Goal: Check status

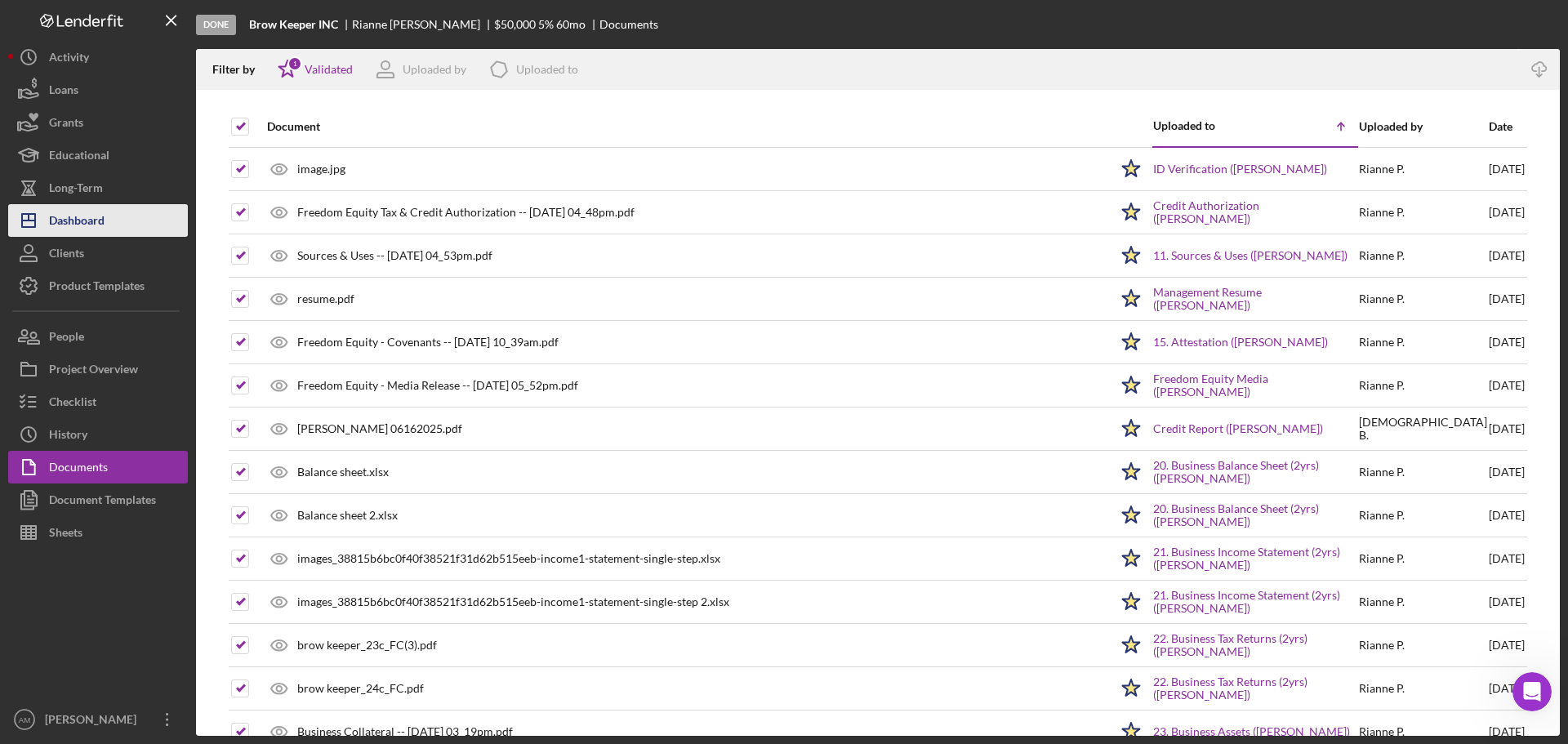
click at [74, 219] on div "Dashboard" at bounding box center [76, 221] width 56 height 36
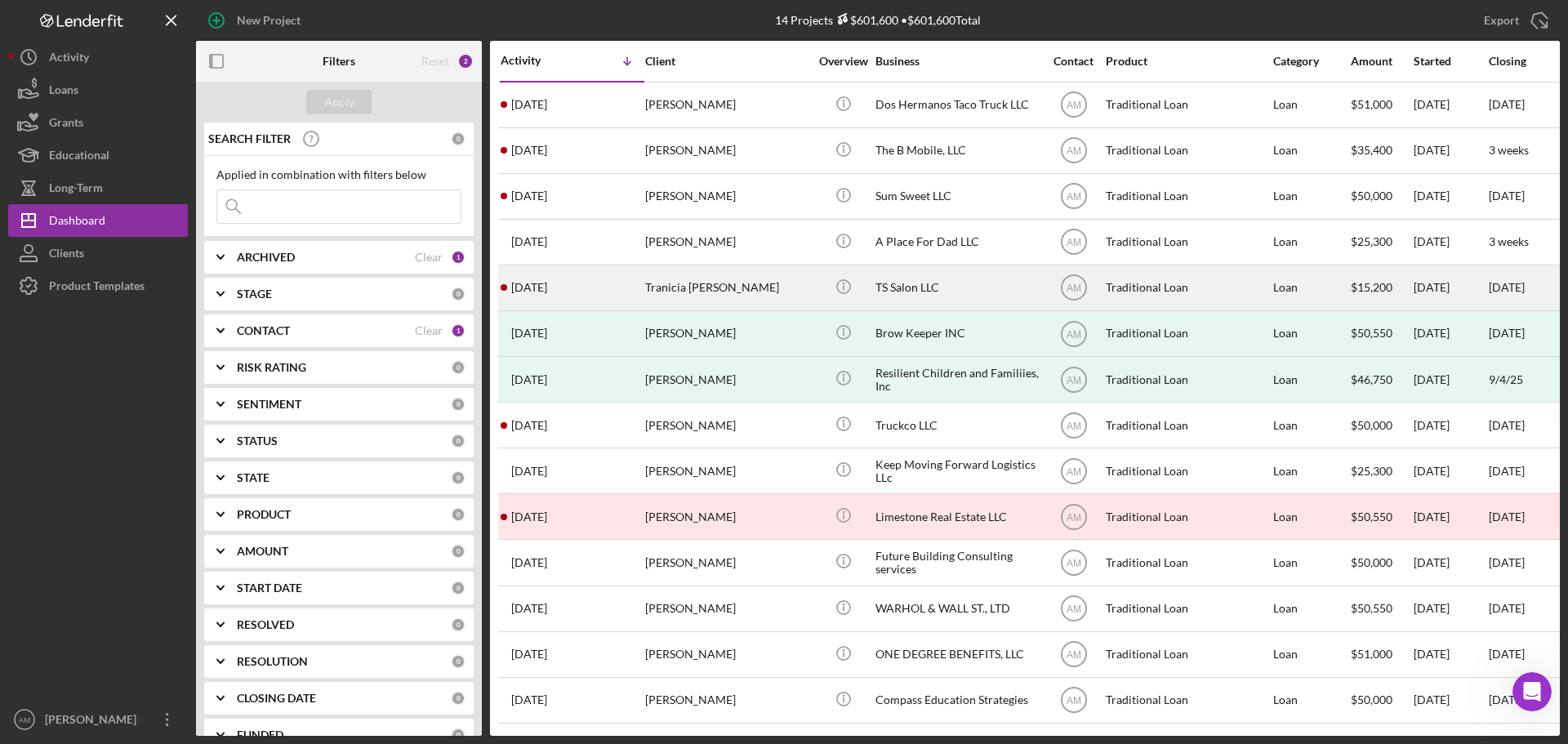
click at [912, 285] on div "TS Salon LLC" at bounding box center [957, 287] width 163 height 43
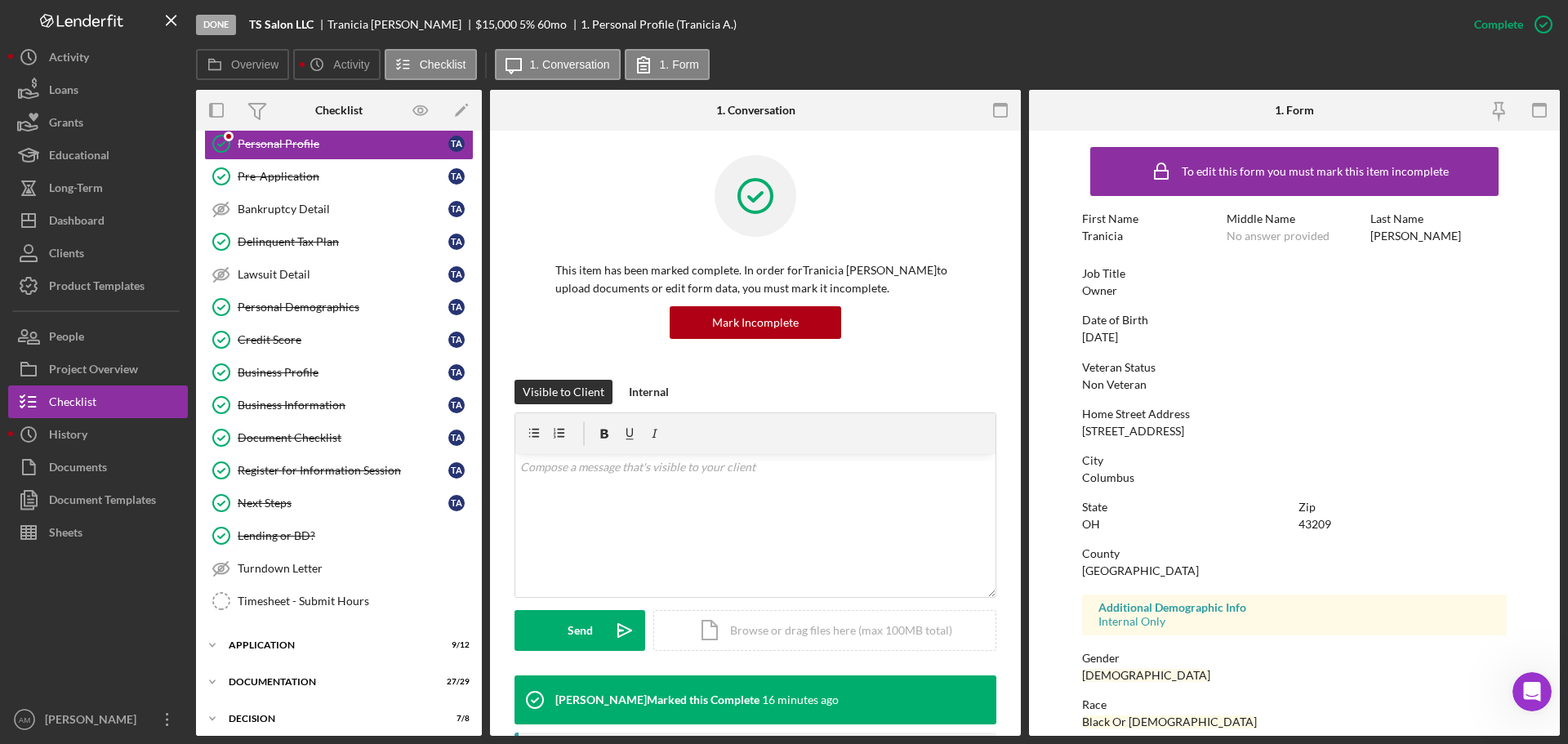
scroll to position [127, 0]
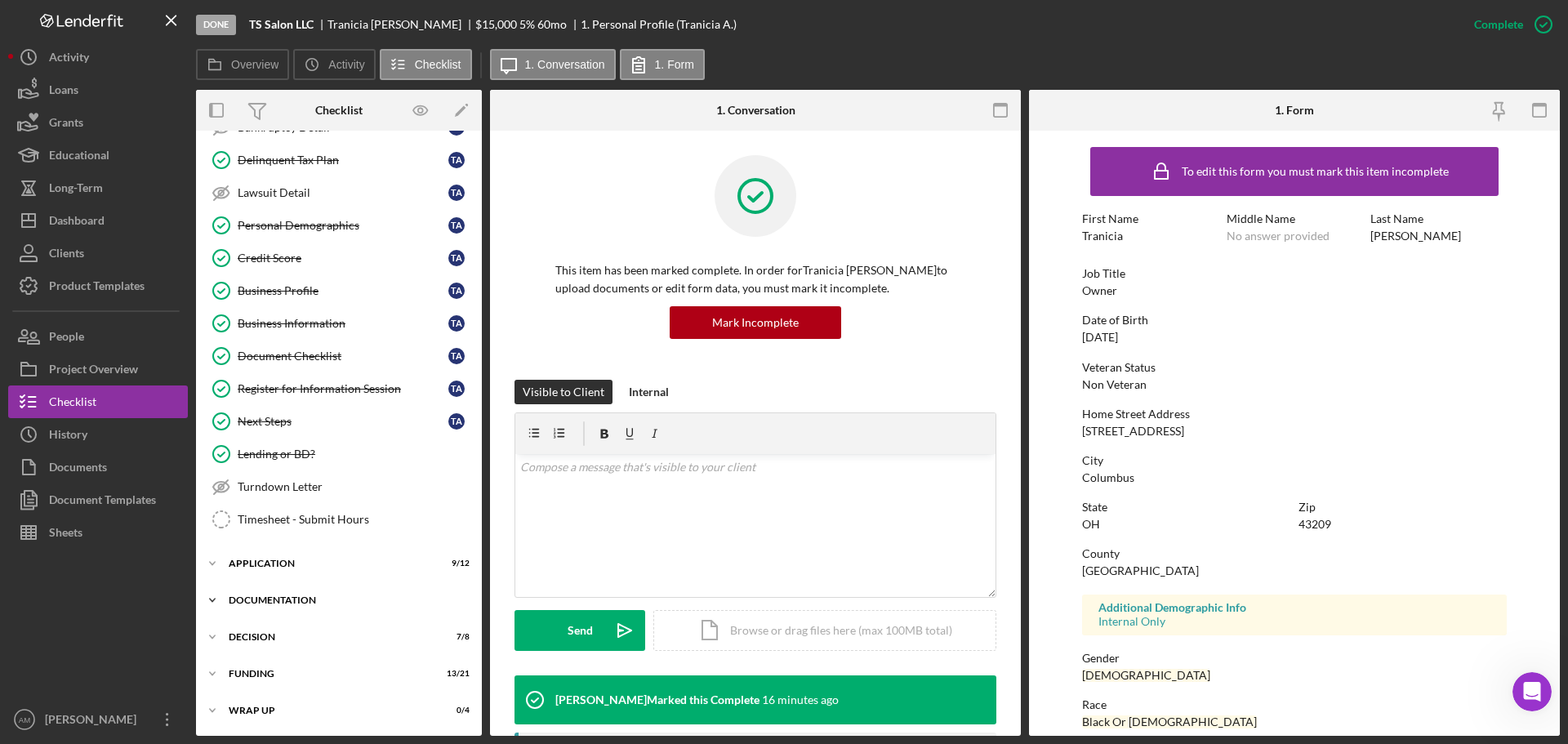
click at [274, 592] on div "Icon/Expander Documentation 27 / 29" at bounding box center [338, 600] width 286 height 33
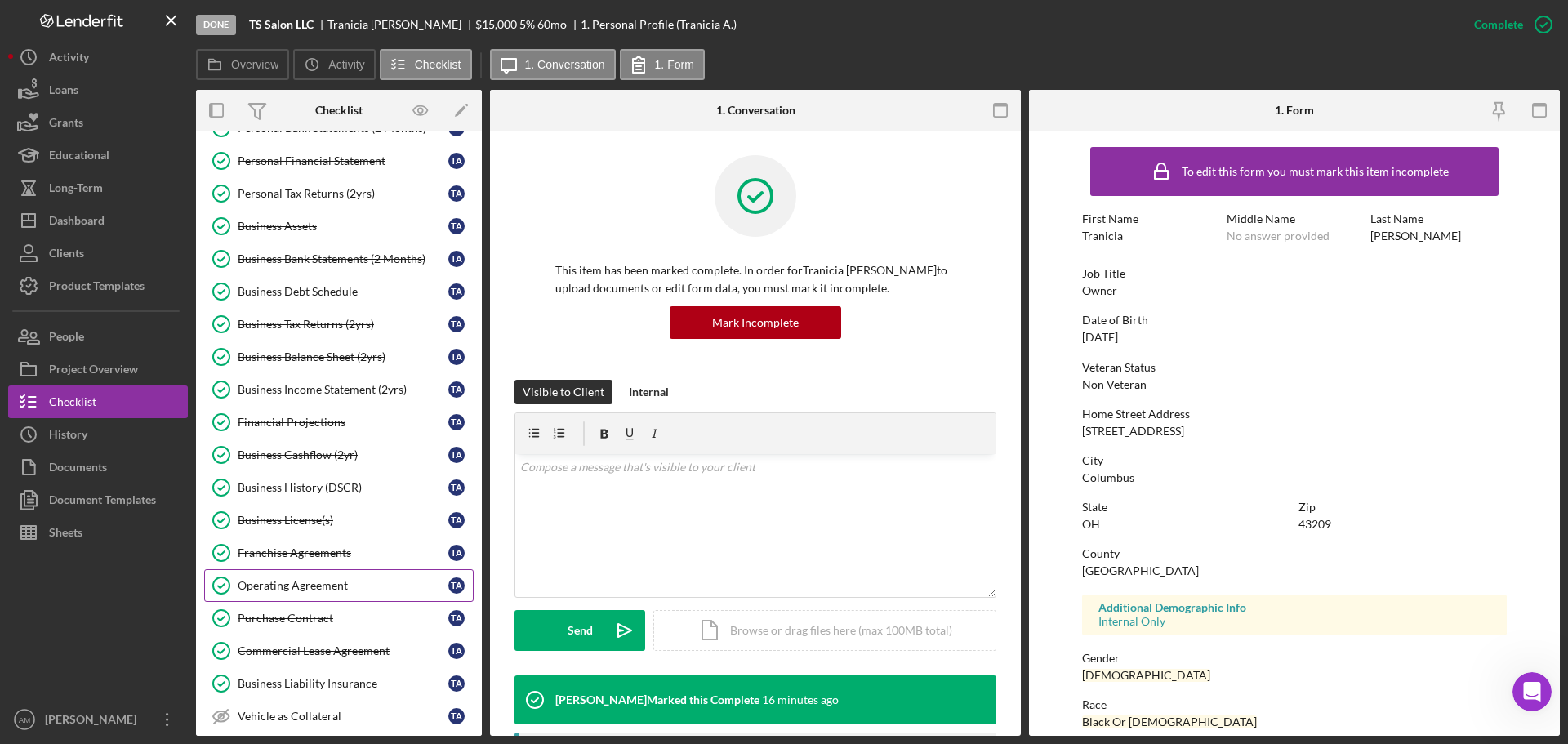
scroll to position [1082, 0]
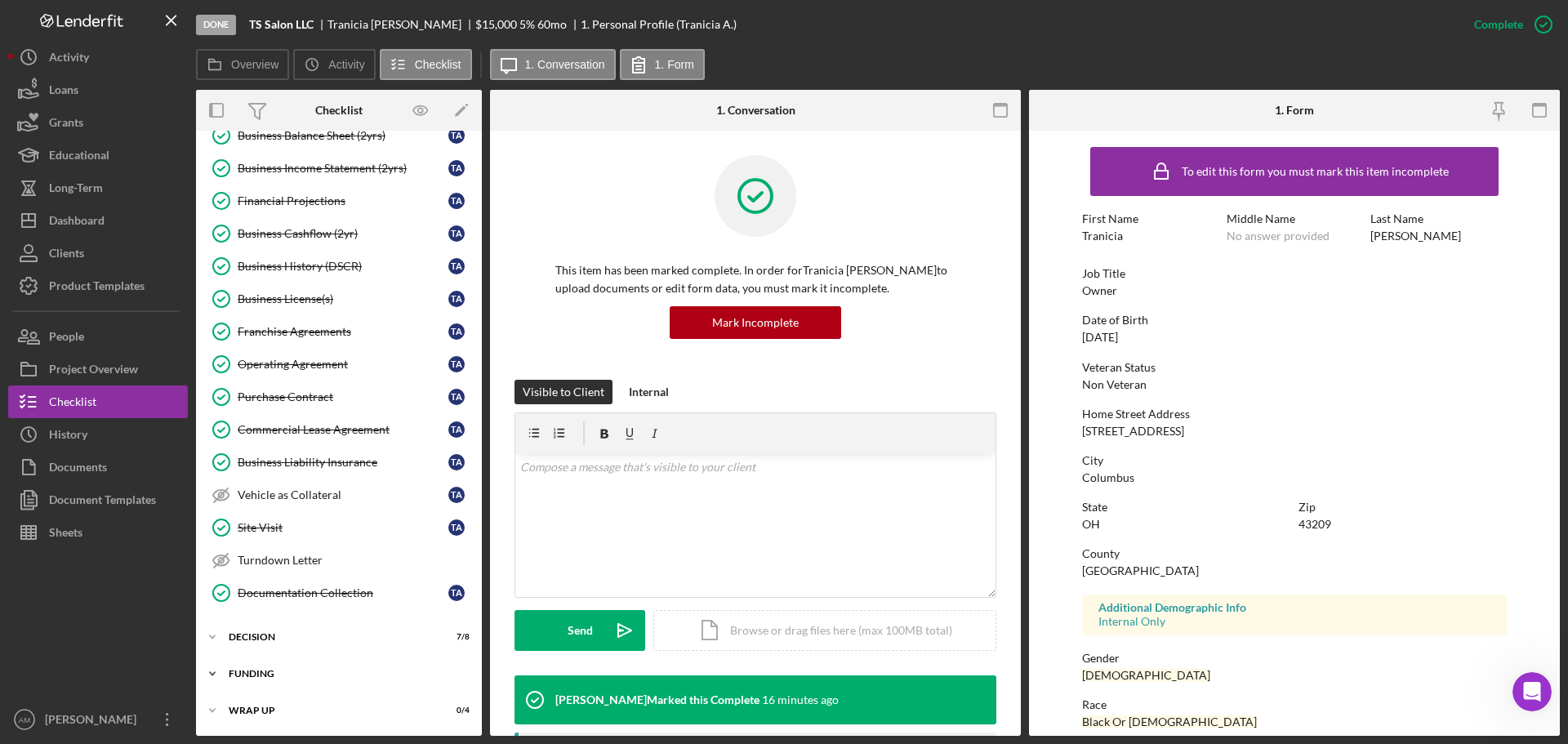
click at [262, 666] on div "Icon/Expander Funding 13 / 21" at bounding box center [338, 673] width 286 height 33
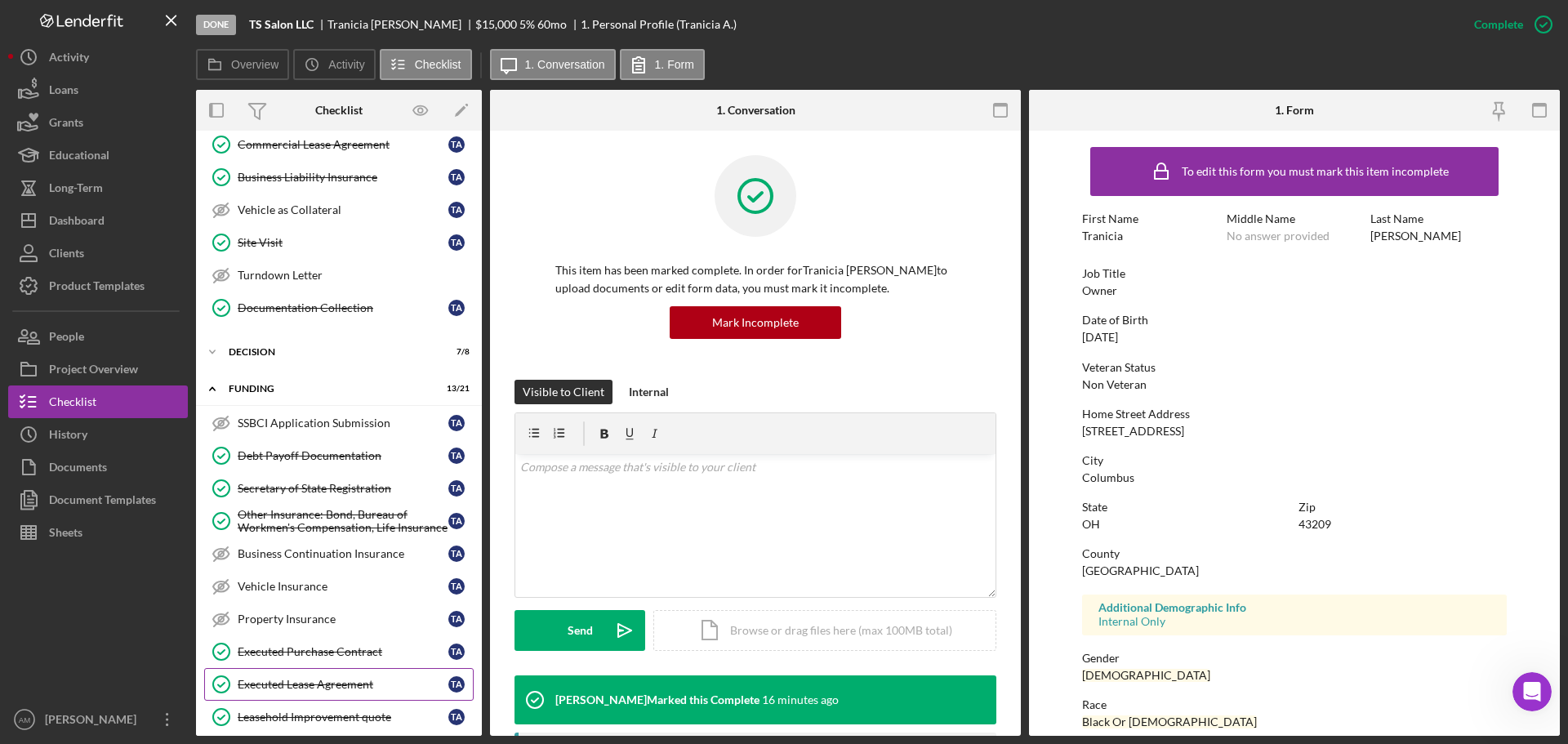
scroll to position [1409, 0]
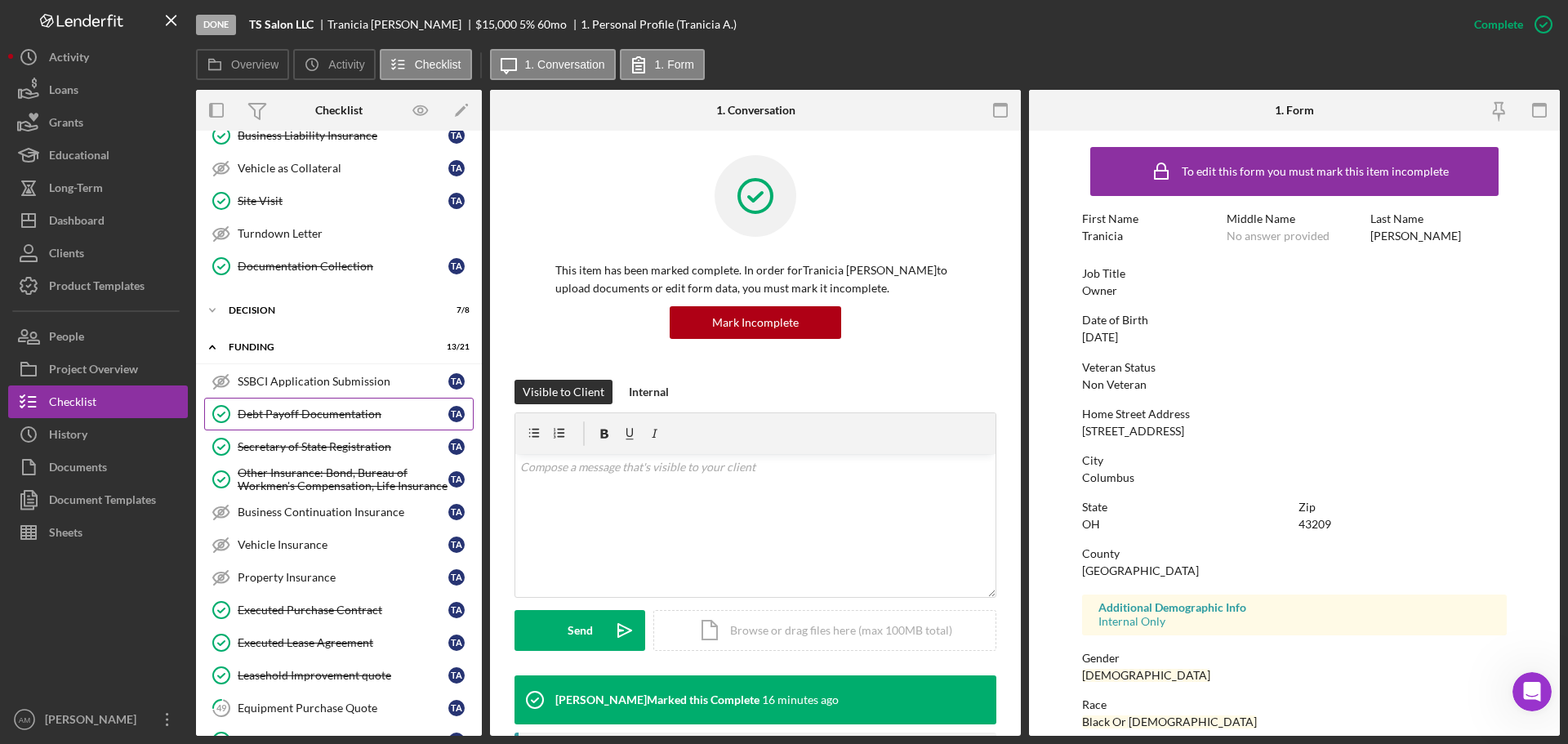
click at [298, 413] on div "Debt Payoff Documentation" at bounding box center [343, 414] width 211 height 13
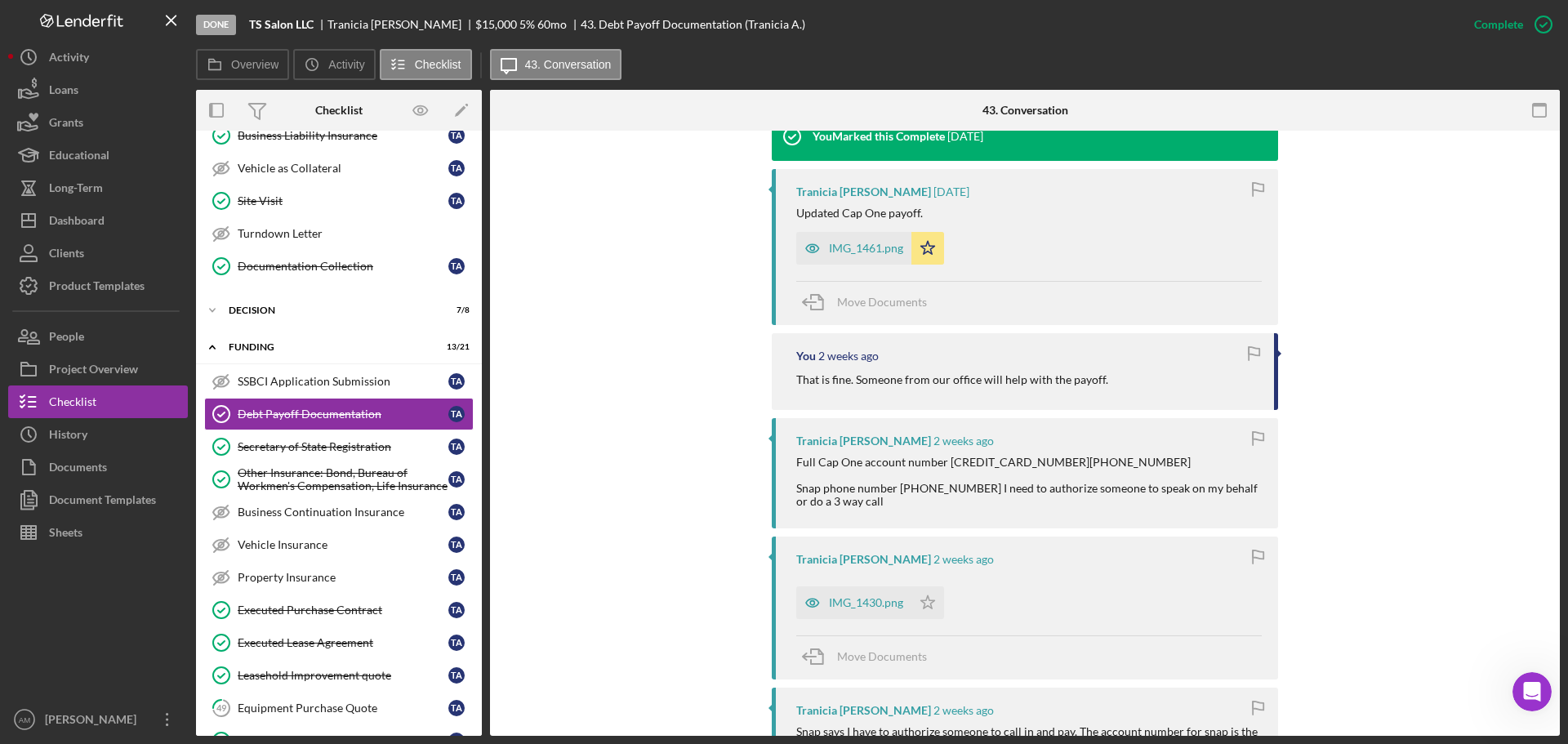
scroll to position [571, 0]
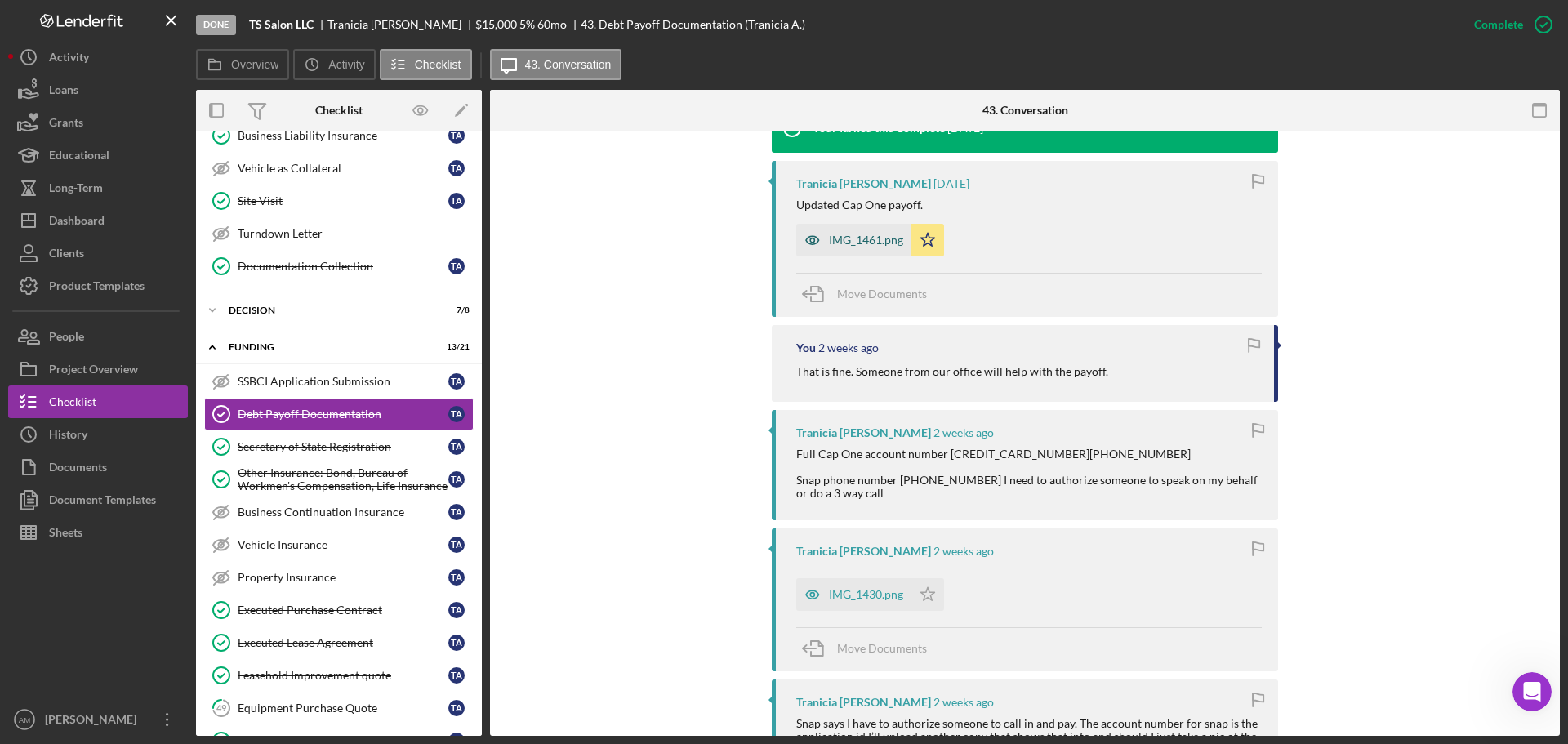
click at [861, 237] on div "IMG_1461.png" at bounding box center [866, 240] width 74 height 13
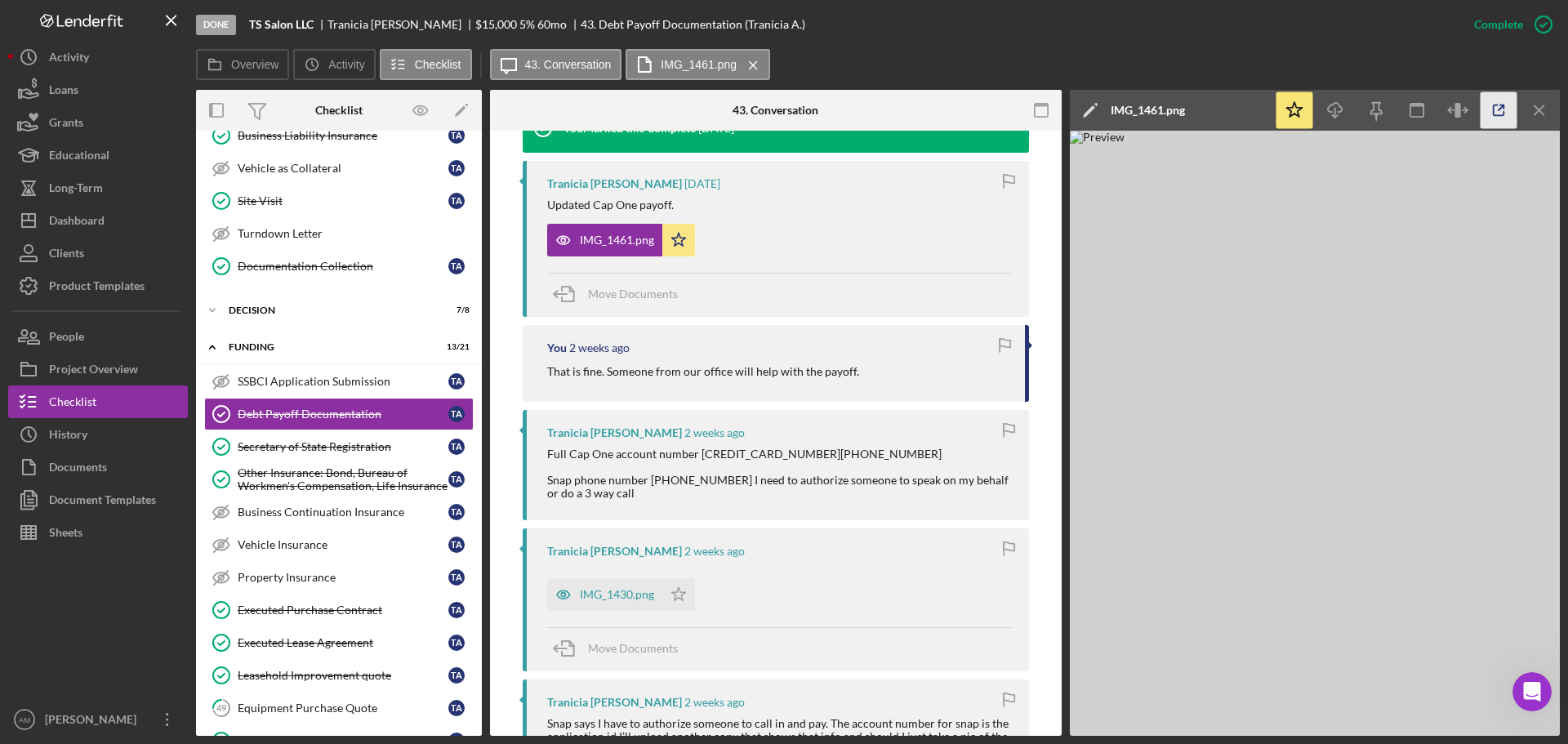
click at [1494, 105] on icon "button" at bounding box center [1499, 111] width 11 height 11
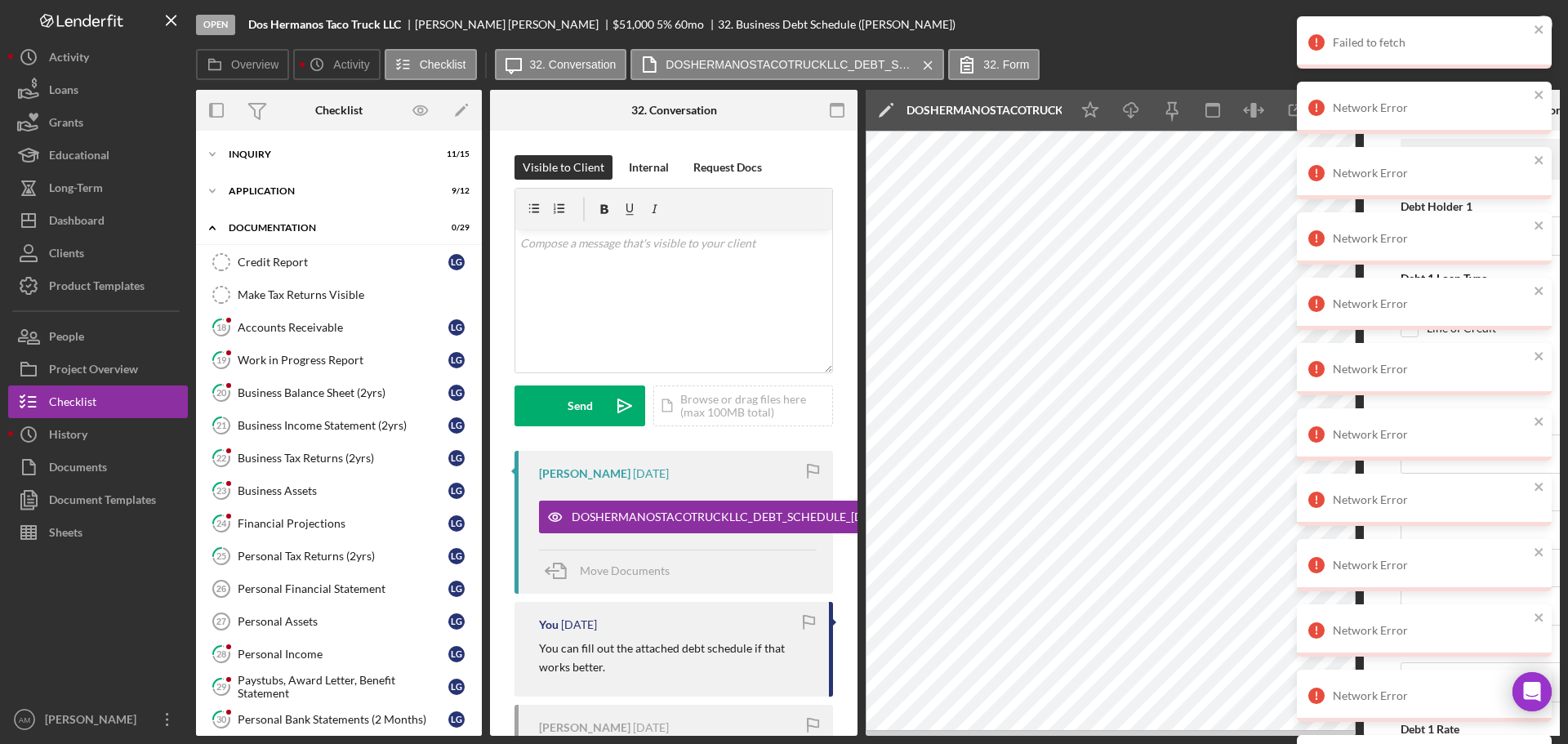
scroll to position [245, 0]
